Goal: Task Accomplishment & Management: Manage account settings

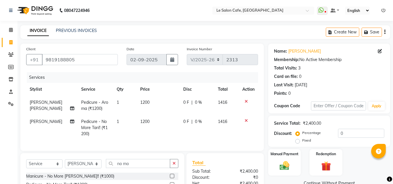
select select "594"
select select "service"
select select "87105"
click at [302, 50] on link "Jagdish Rokade" at bounding box center [304, 51] width 33 height 6
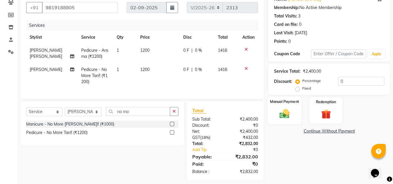
scroll to position [58, 0]
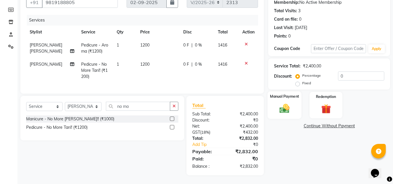
drag, startPoint x: 286, startPoint y: 106, endPoint x: 325, endPoint y: 117, distance: 40.6
click at [287, 106] on img at bounding box center [284, 109] width 16 height 12
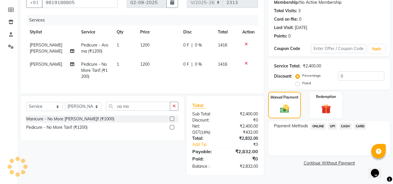
scroll to position [62, 0]
click at [348, 123] on span "CASH" at bounding box center [345, 126] width 13 height 7
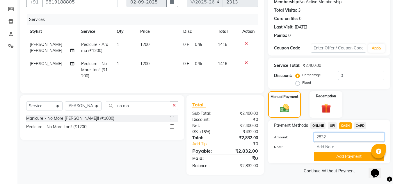
drag, startPoint x: 322, startPoint y: 136, endPoint x: 288, endPoint y: 142, distance: 33.9
click at [290, 142] on div "Amount: 2832 Note: Add Payment" at bounding box center [329, 147] width 110 height 28
type input "32"
click at [338, 152] on button "Add Payment" at bounding box center [349, 156] width 70 height 9
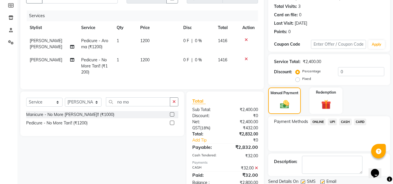
drag, startPoint x: 256, startPoint y: 172, endPoint x: 305, endPoint y: 138, distance: 59.8
click at [256, 170] on icon at bounding box center [256, 168] width 3 height 4
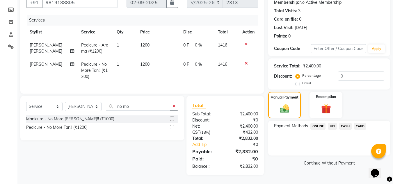
click at [330, 123] on span "UPI" at bounding box center [332, 126] width 9 height 7
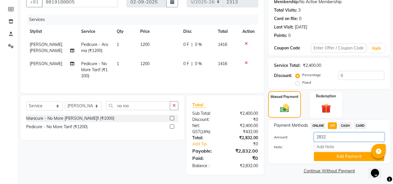
drag, startPoint x: 306, startPoint y: 138, endPoint x: 279, endPoint y: 141, distance: 26.6
click at [282, 141] on div "Amount: 2832 Note: Add Payment" at bounding box center [329, 147] width 110 height 28
type input "32"
click at [347, 152] on button "Add Payment" at bounding box center [349, 156] width 70 height 9
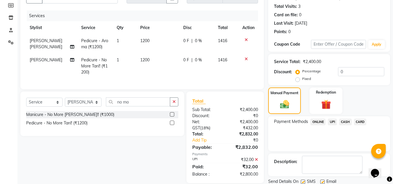
click at [346, 124] on span "CASH" at bounding box center [345, 122] width 13 height 7
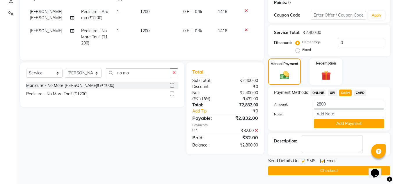
click at [256, 133] on icon at bounding box center [256, 130] width 3 height 4
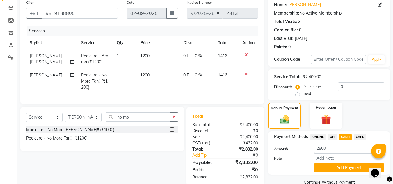
scroll to position [33, 0]
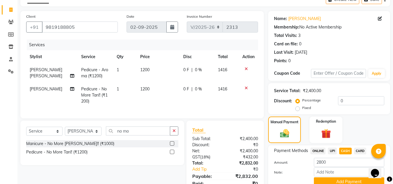
click at [247, 88] on icon at bounding box center [245, 88] width 3 height 4
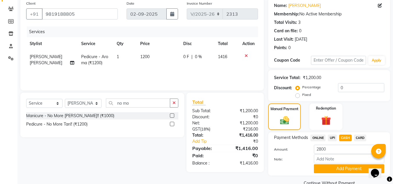
scroll to position [58, 0]
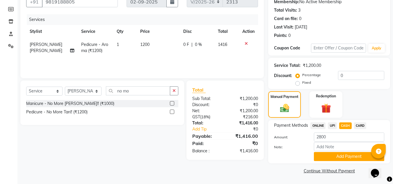
click at [333, 124] on span "UPI" at bounding box center [332, 125] width 9 height 7
click at [342, 126] on span "CASH" at bounding box center [345, 125] width 13 height 7
click at [334, 125] on span "UPI" at bounding box center [332, 125] width 9 height 7
drag, startPoint x: 333, startPoint y: 136, endPoint x: 306, endPoint y: 138, distance: 27.1
click at [306, 138] on div "Amount: 1416" at bounding box center [329, 138] width 119 height 10
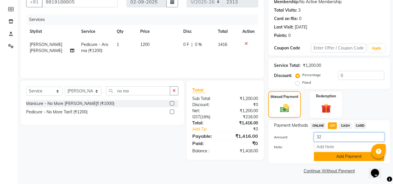
type input "32"
drag, startPoint x: 328, startPoint y: 156, endPoint x: 331, endPoint y: 142, distance: 13.7
click at [328, 156] on button "Add Payment" at bounding box center [349, 156] width 70 height 9
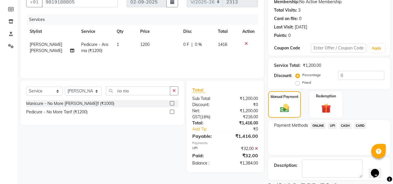
click at [343, 125] on span "CASH" at bounding box center [345, 125] width 13 height 7
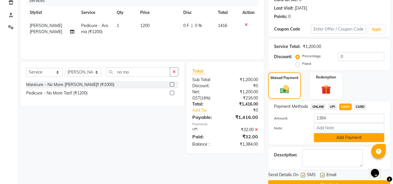
scroll to position [87, 0]
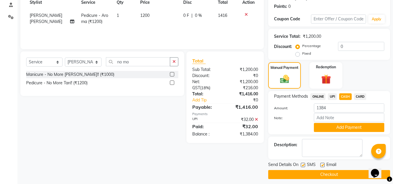
click at [323, 163] on label at bounding box center [322, 165] width 4 height 4
click at [323, 163] on input "checkbox" at bounding box center [322, 165] width 4 height 4
checkbox input "false"
click at [331, 127] on button "Add Payment" at bounding box center [349, 127] width 70 height 9
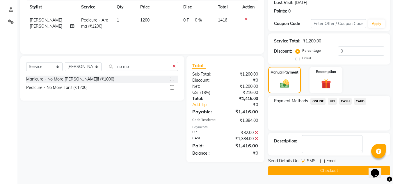
click at [303, 162] on label at bounding box center [303, 161] width 4 height 4
click at [303, 162] on input "checkbox" at bounding box center [303, 162] width 4 height 4
checkbox input "false"
click at [318, 172] on button "Checkout" at bounding box center [329, 170] width 122 height 9
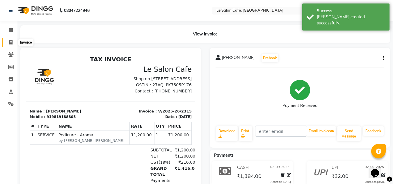
click at [10, 43] on icon at bounding box center [10, 42] width 3 height 4
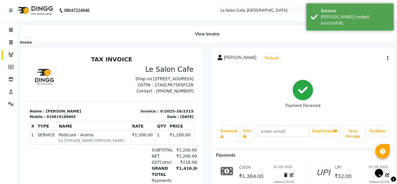
select select "594"
select select "service"
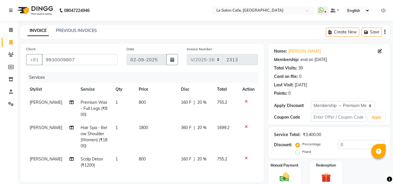
select select "594"
select select "service"
select select "63472"
select select "1: Object"
click at [58, 61] on input "9930009807" at bounding box center [80, 59] width 76 height 11
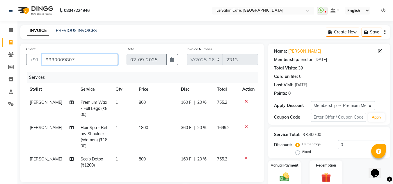
click at [58, 61] on input "9930009807" at bounding box center [80, 59] width 76 height 11
click at [83, 61] on input "9930009807" at bounding box center [80, 59] width 76 height 11
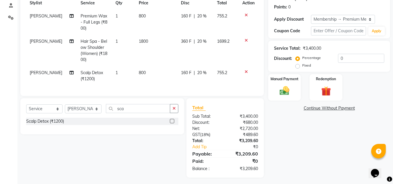
scroll to position [87, 0]
click at [290, 88] on img at bounding box center [284, 90] width 16 height 12
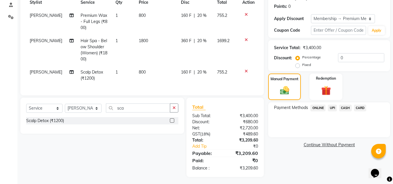
click at [358, 107] on span "CARD" at bounding box center [360, 108] width 13 height 7
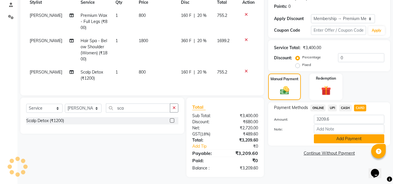
click at [343, 137] on button "Add Payment" at bounding box center [349, 138] width 70 height 9
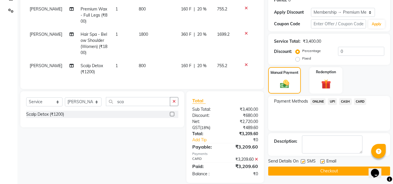
scroll to position [99, 0]
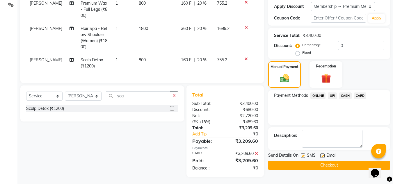
click at [322, 154] on label at bounding box center [322, 156] width 4 height 4
click at [322, 154] on input "checkbox" at bounding box center [322, 156] width 4 height 4
checkbox input "false"
click at [322, 160] on div "Send Details On SMS Email Checkout" at bounding box center [329, 160] width 122 height 17
click at [318, 164] on button "Checkout" at bounding box center [329, 165] width 122 height 9
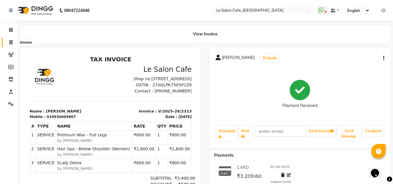
click at [11, 43] on icon at bounding box center [10, 42] width 3 height 4
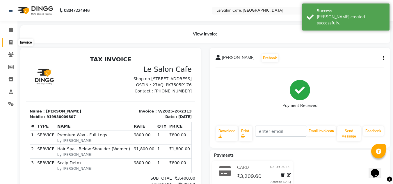
select select "594"
select select "service"
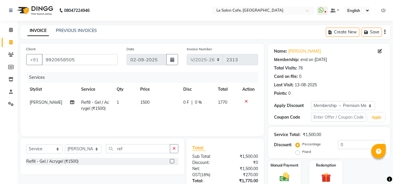
select select "594"
select select "service"
select select "68181"
select select "1: Object"
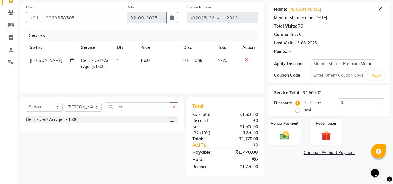
scroll to position [42, 0]
click at [292, 137] on div "Manual Payment" at bounding box center [284, 131] width 34 height 28
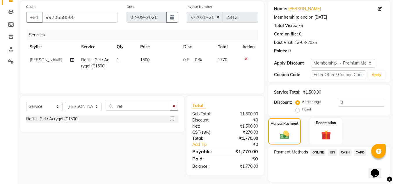
click at [331, 154] on span "UPI" at bounding box center [332, 152] width 9 height 7
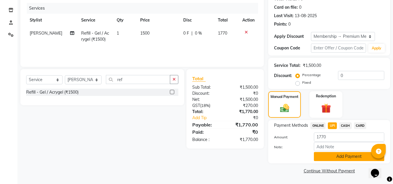
click at [333, 155] on button "Add Payment" at bounding box center [349, 156] width 70 height 9
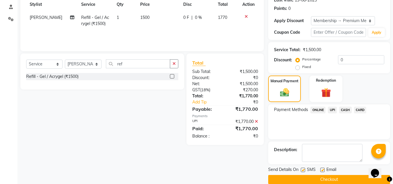
scroll to position [94, 0]
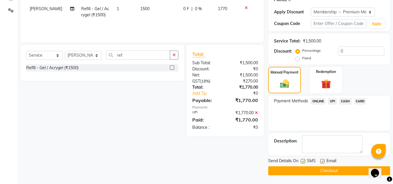
click at [323, 161] on label at bounding box center [322, 161] width 4 height 4
click at [323, 161] on input "checkbox" at bounding box center [322, 162] width 4 height 4
checkbox input "false"
drag, startPoint x: 323, startPoint y: 171, endPoint x: 323, endPoint y: 174, distance: 2.9
click at [323, 171] on button "Checkout" at bounding box center [329, 170] width 122 height 9
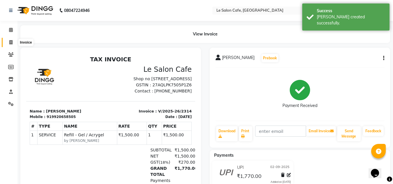
drag, startPoint x: 10, startPoint y: 41, endPoint x: 19, endPoint y: 43, distance: 9.5
click at [10, 41] on icon at bounding box center [10, 42] width 3 height 4
select select "594"
select select "service"
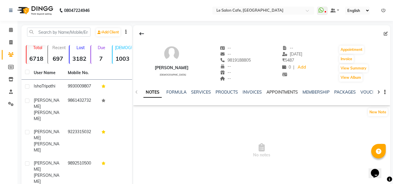
click at [282, 92] on link "APPOINTMENTS" at bounding box center [281, 92] width 31 height 5
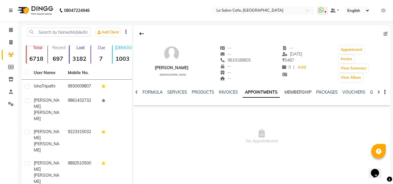
click at [303, 91] on link "MEMBERSHIP" at bounding box center [297, 92] width 27 height 5
click at [11, 44] on span at bounding box center [11, 42] width 10 height 7
select select "service"
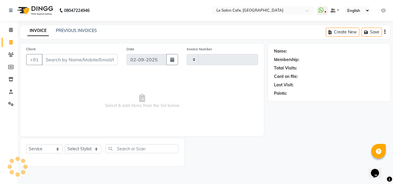
type input "2316"
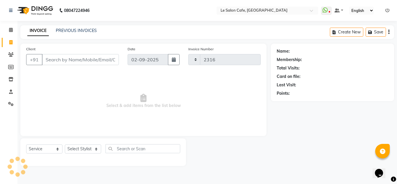
select select "594"
